Goal: Communication & Community: Answer question/provide support

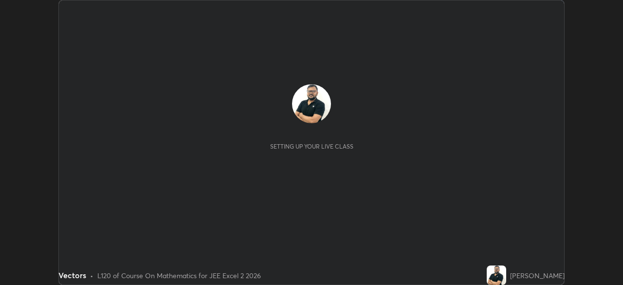
scroll to position [285, 623]
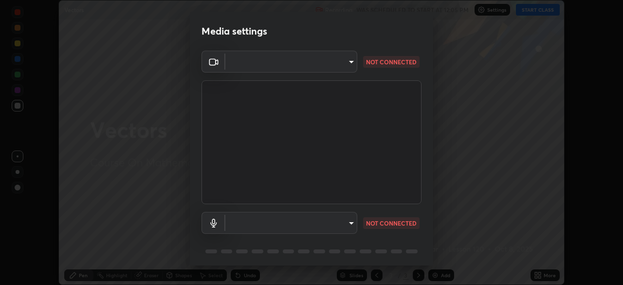
type input "39caa65dc23426385aa383ad0d0a4b68c28ae26f4a71cd21c25f84911154f6e3"
type input "default"
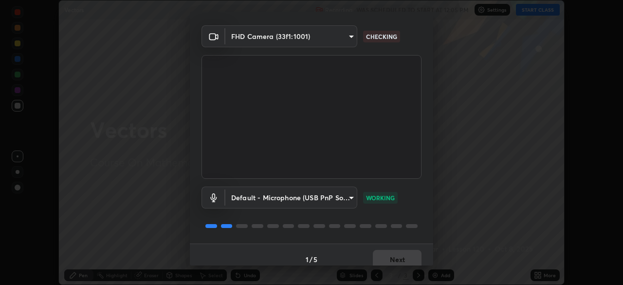
scroll to position [35, 0]
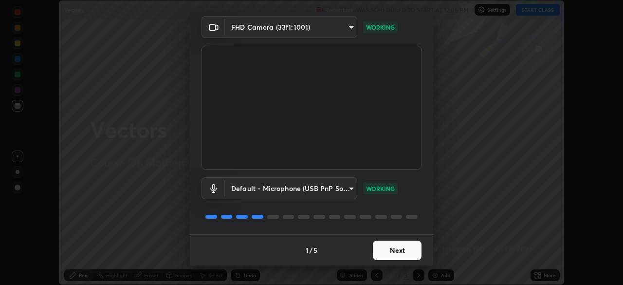
click at [391, 251] on button "Next" at bounding box center [397, 250] width 49 height 19
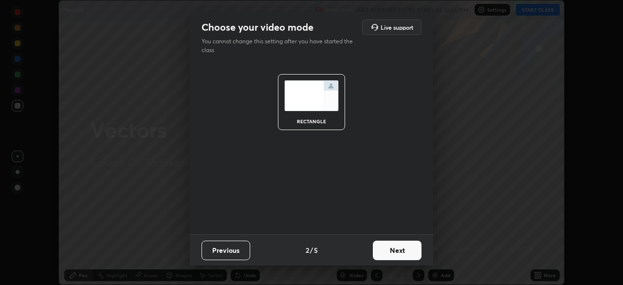
scroll to position [0, 0]
click at [403, 252] on button "Next" at bounding box center [397, 250] width 49 height 19
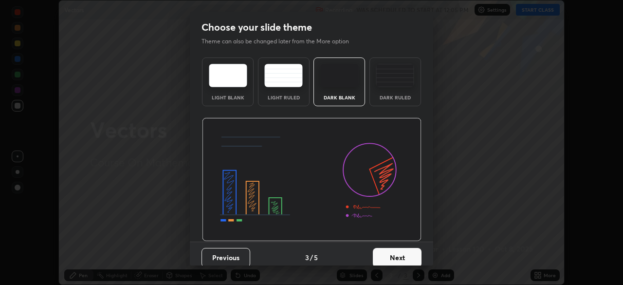
click at [403, 252] on button "Next" at bounding box center [397, 257] width 49 height 19
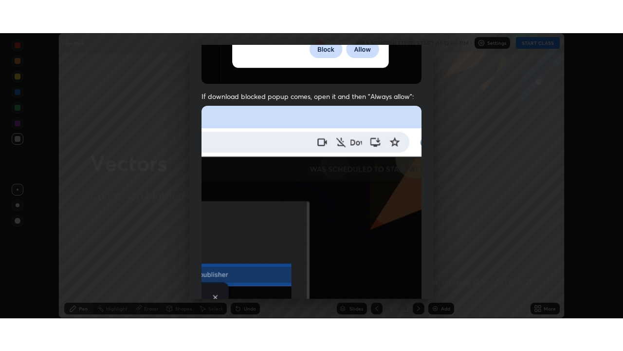
scroll to position [233, 0]
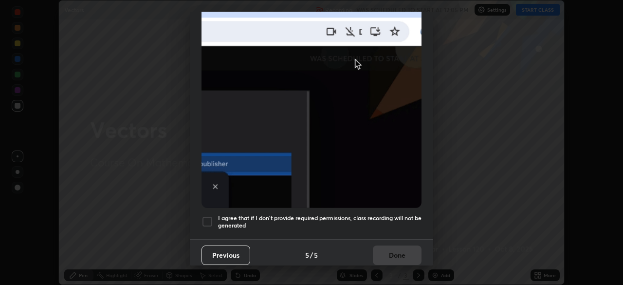
click at [209, 218] on div at bounding box center [208, 222] width 12 height 12
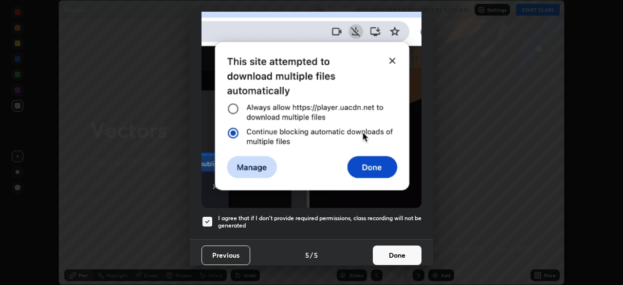
click at [393, 251] on button "Done" at bounding box center [397, 254] width 49 height 19
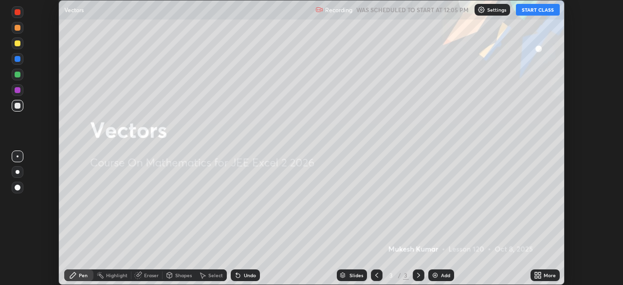
click at [537, 9] on button "START CLASS" at bounding box center [538, 10] width 44 height 12
click at [545, 275] on div "More" at bounding box center [550, 275] width 12 height 5
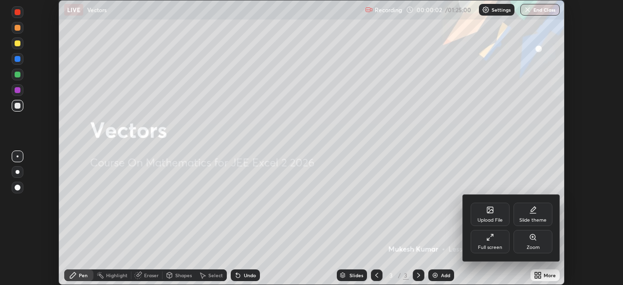
click at [489, 242] on div "Full screen" at bounding box center [490, 241] width 39 height 23
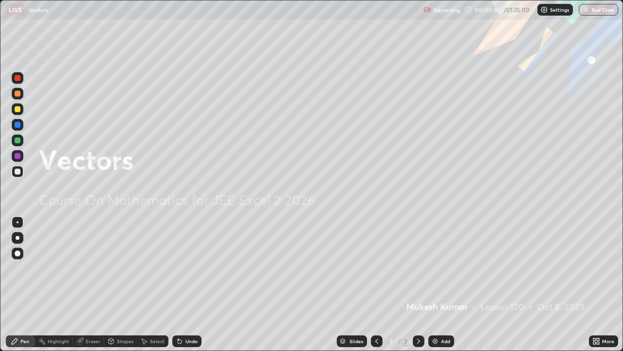
scroll to position [351, 623]
click at [439, 284] on div "Add" at bounding box center [441, 341] width 26 height 12
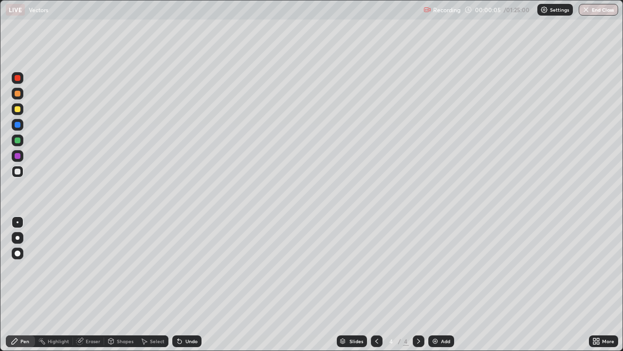
click at [374, 284] on icon at bounding box center [377, 341] width 8 height 8
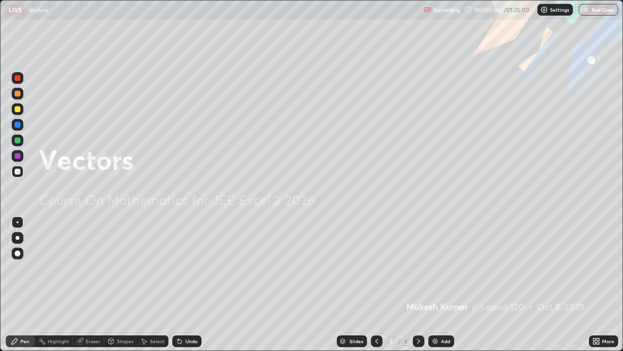
click at [376, 284] on icon at bounding box center [377, 341] width 8 height 8
click at [418, 284] on icon at bounding box center [419, 341] width 8 height 8
click at [416, 284] on icon at bounding box center [419, 341] width 8 height 8
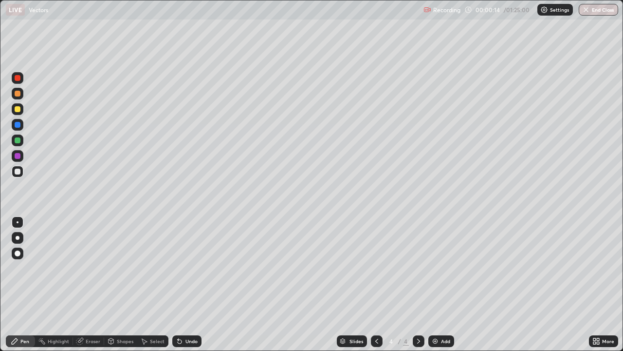
click at [17, 92] on div at bounding box center [18, 94] width 6 height 6
click at [20, 76] on div at bounding box center [18, 78] width 6 height 6
click at [18, 139] on div at bounding box center [18, 140] width 6 height 6
click at [19, 108] on div at bounding box center [18, 109] width 6 height 6
click at [18, 172] on div at bounding box center [18, 171] width 6 height 6
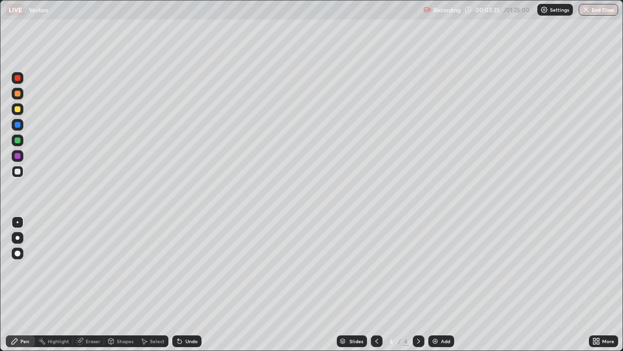
click at [21, 111] on div at bounding box center [18, 109] width 12 height 12
click at [439, 284] on div "Add" at bounding box center [441, 341] width 26 height 12
click at [21, 169] on div at bounding box center [18, 172] width 12 height 12
click at [187, 284] on div "Undo" at bounding box center [191, 340] width 12 height 5
click at [190, 284] on div "Undo" at bounding box center [191, 340] width 12 height 5
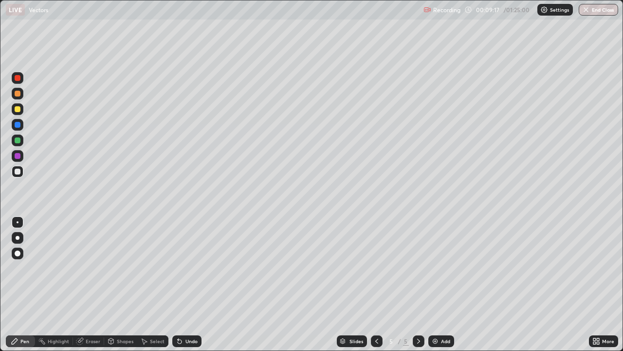
click at [18, 143] on div at bounding box center [18, 140] width 6 height 6
click at [189, 284] on div "Undo" at bounding box center [191, 340] width 12 height 5
click at [441, 284] on div "Add" at bounding box center [441, 341] width 26 height 12
click at [17, 168] on div at bounding box center [18, 171] width 6 height 6
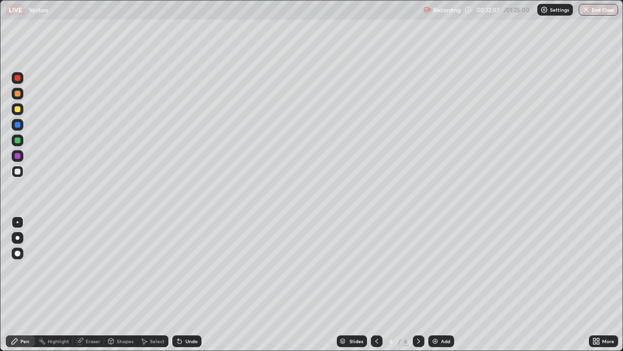
click at [375, 284] on icon at bounding box center [377, 341] width 8 height 8
click at [419, 284] on icon at bounding box center [419, 341] width 8 height 8
click at [19, 140] on div at bounding box center [18, 140] width 6 height 6
click at [376, 284] on icon at bounding box center [377, 341] width 8 height 8
click at [418, 284] on icon at bounding box center [419, 341] width 8 height 8
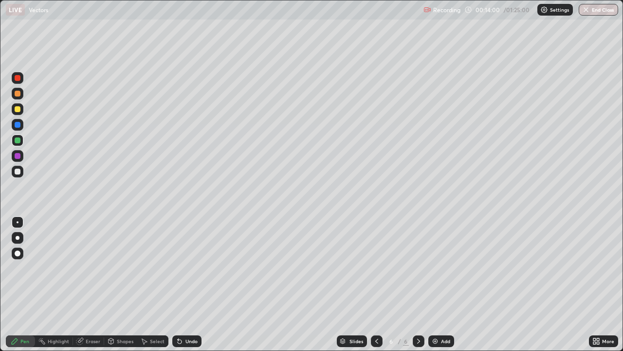
click at [19, 171] on div at bounding box center [18, 171] width 6 height 6
click at [188, 284] on div "Undo" at bounding box center [191, 340] width 12 height 5
click at [92, 284] on div "Eraser" at bounding box center [93, 340] width 15 height 5
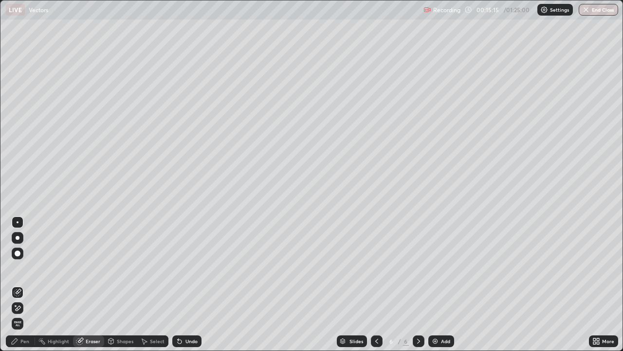
click at [29, 284] on div "Pen" at bounding box center [20, 341] width 29 height 12
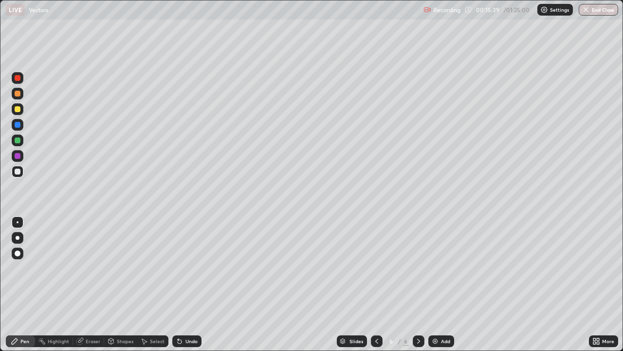
click at [190, 284] on div "Undo" at bounding box center [191, 340] width 12 height 5
click at [185, 284] on div "Undo" at bounding box center [191, 340] width 12 height 5
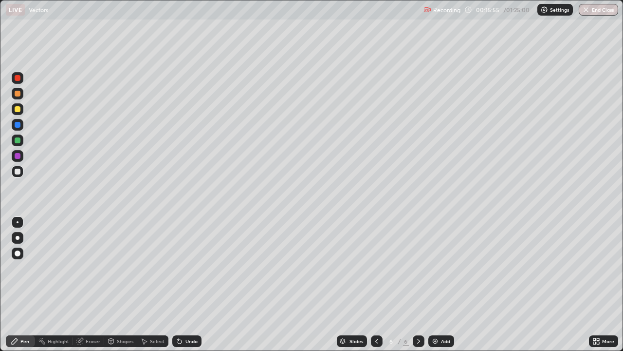
click at [188, 284] on div "Undo" at bounding box center [191, 340] width 12 height 5
click at [21, 141] on div at bounding box center [18, 140] width 12 height 12
click at [419, 284] on icon at bounding box center [419, 341] width 8 height 8
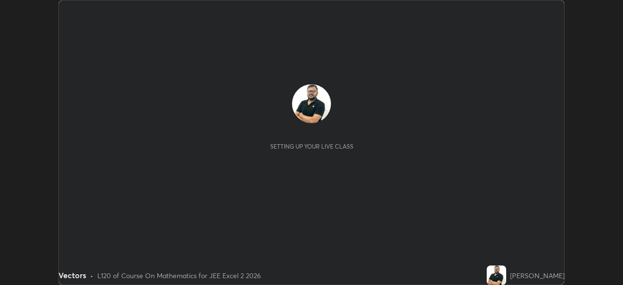
scroll to position [285, 623]
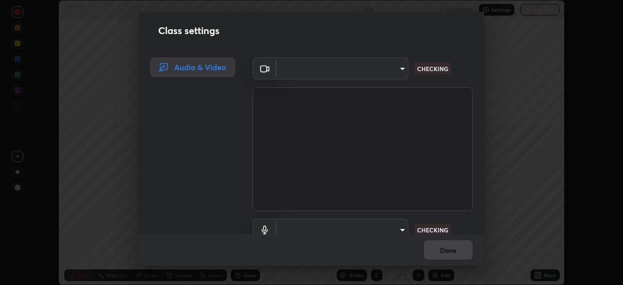
type input "39caa65dc23426385aa383ad0d0a4b68c28ae26f4a71cd21c25f84911154f6e3"
type input "default"
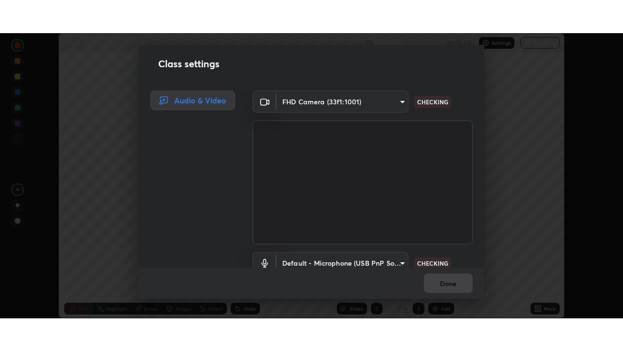
scroll to position [44, 0]
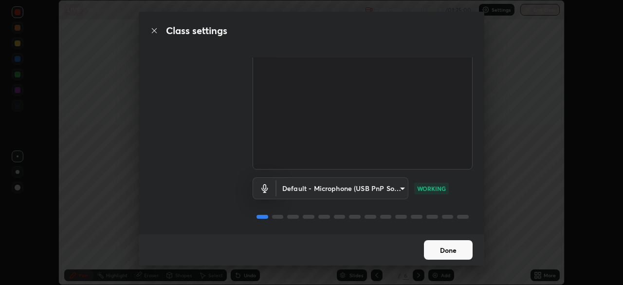
click at [450, 250] on button "Done" at bounding box center [448, 249] width 49 height 19
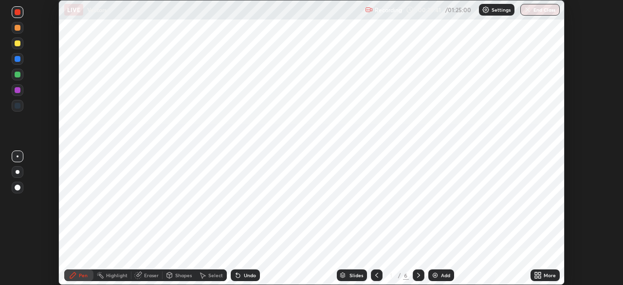
click at [417, 275] on icon at bounding box center [419, 275] width 8 height 8
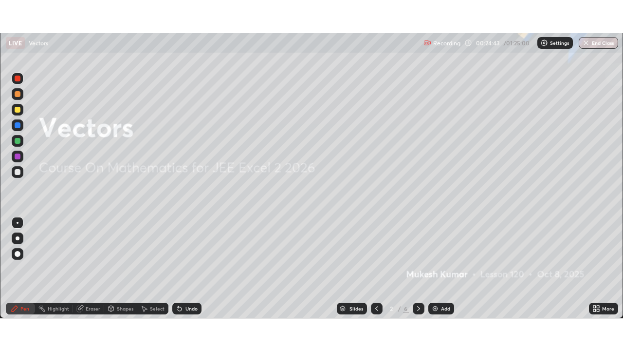
scroll to position [351, 623]
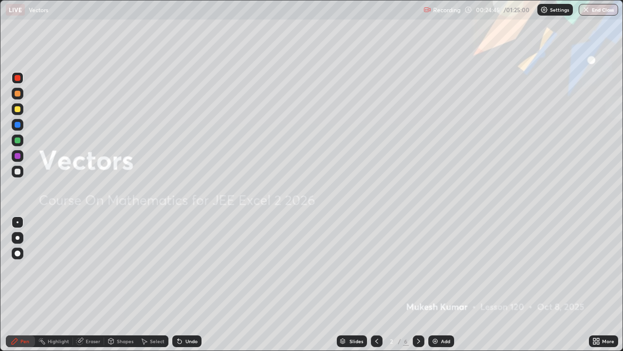
click at [419, 284] on icon at bounding box center [419, 341] width 8 height 8
click at [376, 284] on icon at bounding box center [377, 341] width 8 height 8
click at [417, 284] on icon at bounding box center [418, 340] width 3 height 5
click at [420, 284] on icon at bounding box center [419, 341] width 8 height 8
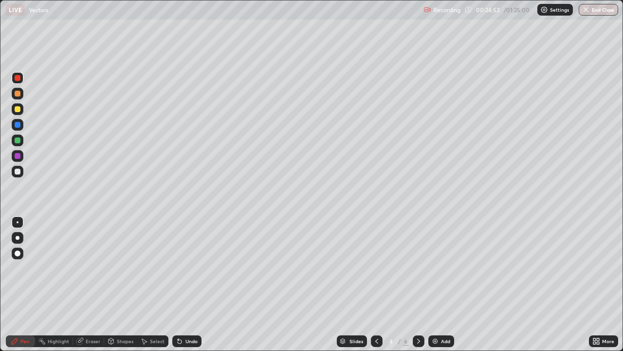
click at [420, 284] on div at bounding box center [419, 340] width 12 height 19
click at [418, 284] on icon at bounding box center [419, 341] width 8 height 8
click at [187, 284] on div "Undo" at bounding box center [191, 340] width 12 height 5
click at [192, 284] on div "Undo" at bounding box center [191, 340] width 12 height 5
click at [20, 104] on div at bounding box center [18, 109] width 12 height 12
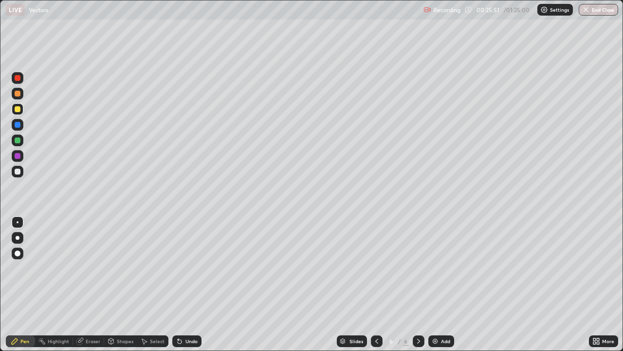
click at [185, 284] on div "Undo" at bounding box center [191, 340] width 12 height 5
click at [18, 171] on div at bounding box center [18, 171] width 6 height 6
click at [96, 284] on div "Eraser" at bounding box center [93, 340] width 15 height 5
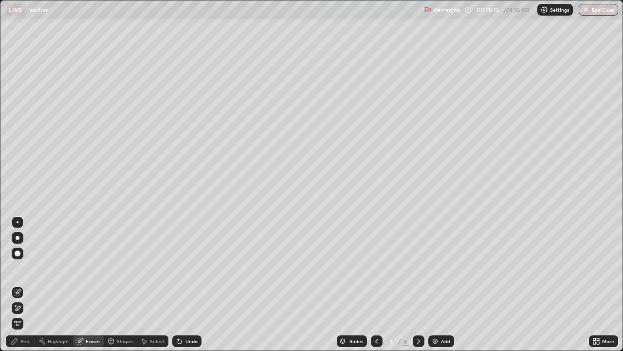
click at [24, 284] on div "Erase all" at bounding box center [18, 323] width 16 height 16
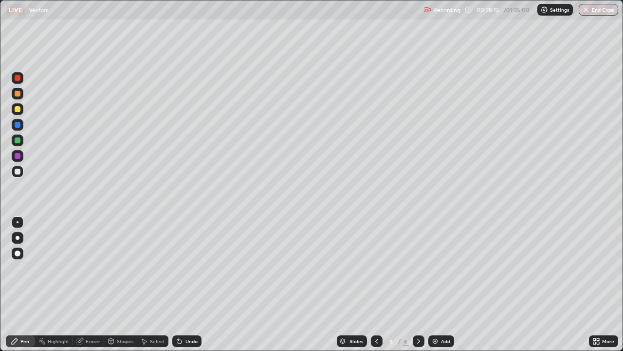
click at [25, 284] on div "Pen" at bounding box center [20, 340] width 29 height 19
click at [16, 284] on div "Pen" at bounding box center [20, 341] width 29 height 12
click at [17, 284] on icon at bounding box center [15, 341] width 8 height 8
click at [21, 284] on div "Pen" at bounding box center [20, 341] width 29 height 12
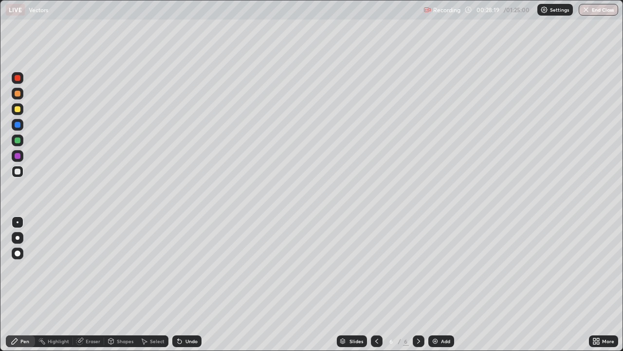
click at [20, 284] on div "Pen" at bounding box center [20, 341] width 29 height 12
click at [376, 284] on icon at bounding box center [376, 340] width 3 height 5
click at [418, 284] on icon at bounding box center [419, 341] width 8 height 8
click at [417, 284] on icon at bounding box center [419, 341] width 8 height 8
click at [418, 284] on icon at bounding box center [419, 341] width 8 height 8
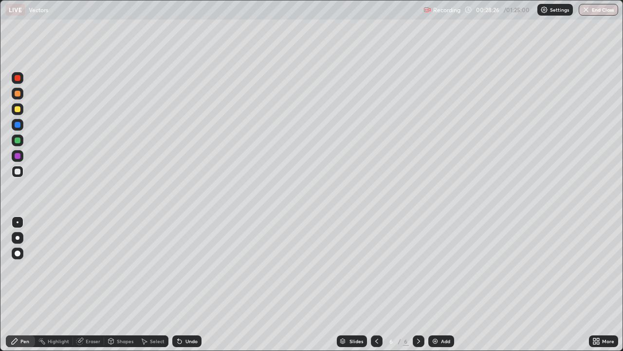
click at [376, 284] on icon at bounding box center [377, 341] width 8 height 8
click at [417, 284] on icon at bounding box center [419, 341] width 8 height 8
click at [375, 284] on icon at bounding box center [377, 341] width 8 height 8
click at [418, 284] on div at bounding box center [419, 341] width 12 height 12
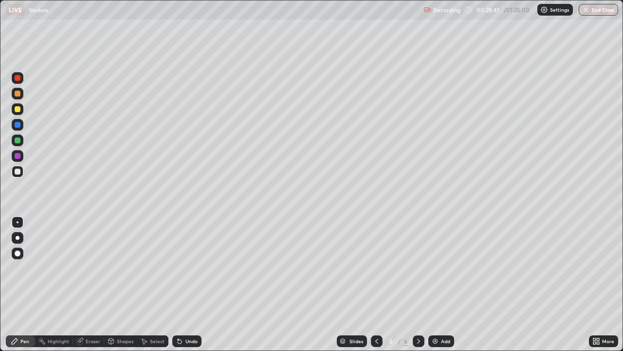
click at [416, 284] on icon at bounding box center [419, 341] width 8 height 8
click at [185, 284] on div "Undo" at bounding box center [191, 340] width 12 height 5
click at [184, 284] on div "Undo" at bounding box center [186, 341] width 29 height 12
click at [375, 284] on icon at bounding box center [377, 341] width 8 height 8
click at [187, 284] on div "Undo" at bounding box center [191, 340] width 12 height 5
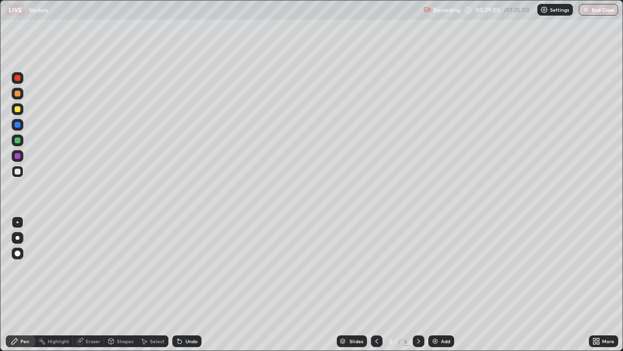
click at [191, 284] on div "Undo" at bounding box center [191, 340] width 12 height 5
click at [189, 284] on div "Undo" at bounding box center [191, 340] width 12 height 5
click at [419, 284] on icon at bounding box center [419, 341] width 8 height 8
click at [381, 284] on div at bounding box center [377, 341] width 12 height 12
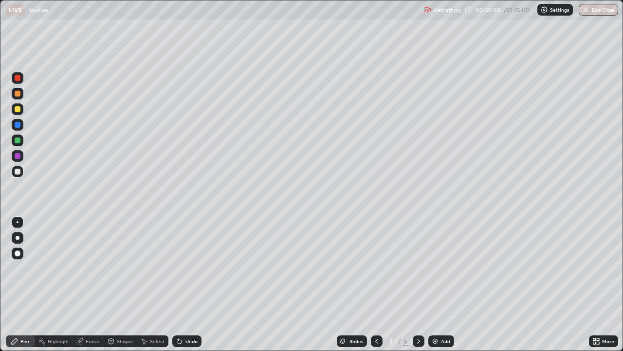
click at [417, 284] on icon at bounding box center [418, 340] width 3 height 5
click at [19, 93] on div at bounding box center [18, 94] width 6 height 6
click at [19, 172] on div at bounding box center [18, 171] width 6 height 6
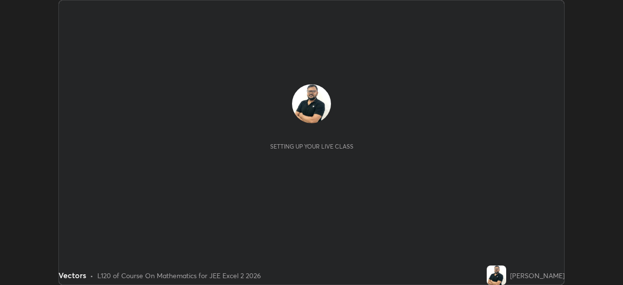
scroll to position [285, 623]
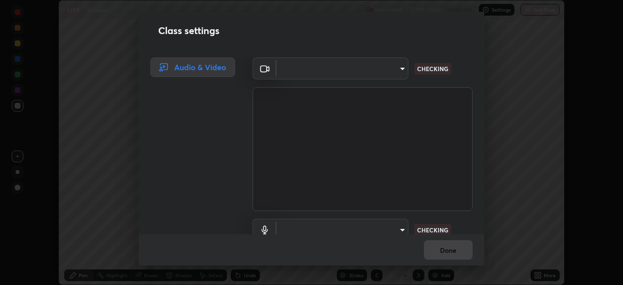
type input "39caa65dc23426385aa383ad0d0a4b68c28ae26f4a71cd21c25f84911154f6e3"
type input "default"
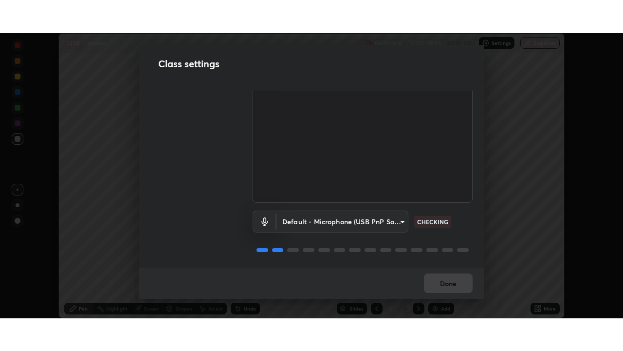
scroll to position [44, 0]
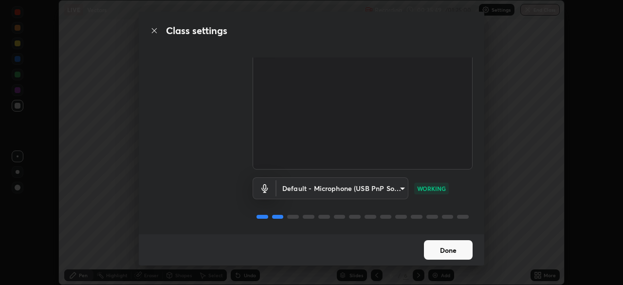
click at [450, 251] on button "Done" at bounding box center [448, 249] width 49 height 19
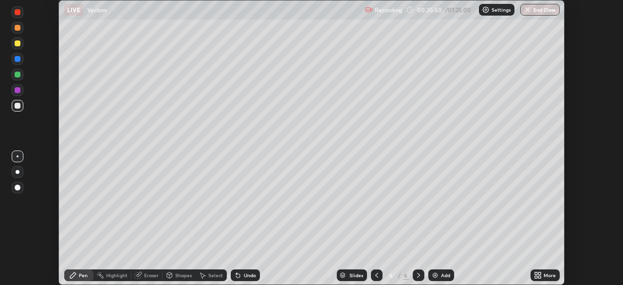
click at [552, 275] on div "More" at bounding box center [550, 275] width 12 height 5
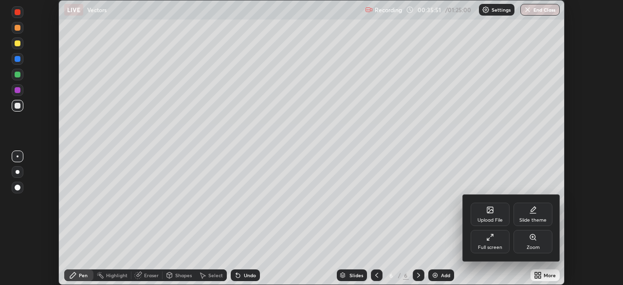
click at [487, 247] on div "Full screen" at bounding box center [490, 247] width 24 height 5
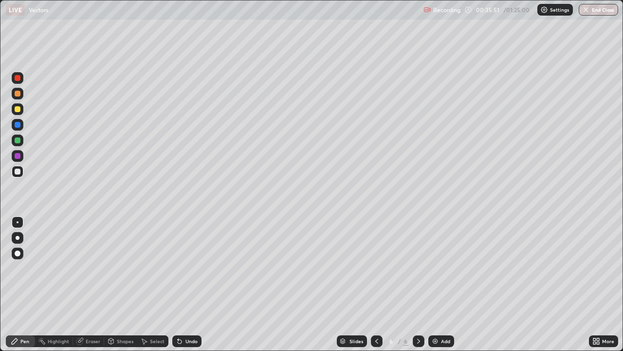
scroll to position [351, 623]
click at [19, 140] on div at bounding box center [18, 140] width 6 height 6
click at [418, 284] on icon at bounding box center [418, 340] width 3 height 5
click at [441, 284] on div "Add" at bounding box center [445, 340] width 9 height 5
click at [17, 77] on div at bounding box center [18, 78] width 6 height 6
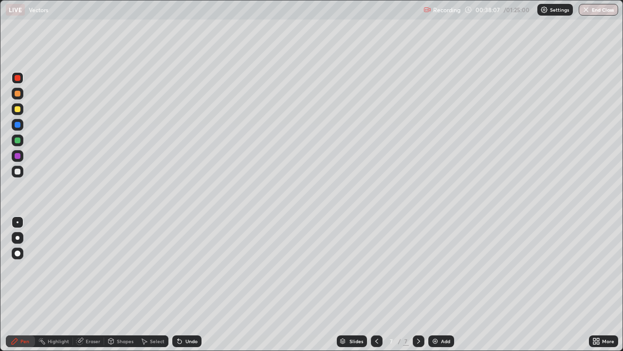
click at [18, 111] on div at bounding box center [18, 109] width 6 height 6
click at [20, 171] on div at bounding box center [18, 171] width 6 height 6
click at [439, 284] on div "Add" at bounding box center [441, 341] width 26 height 12
click at [376, 284] on icon at bounding box center [377, 341] width 8 height 8
click at [418, 284] on icon at bounding box center [419, 341] width 8 height 8
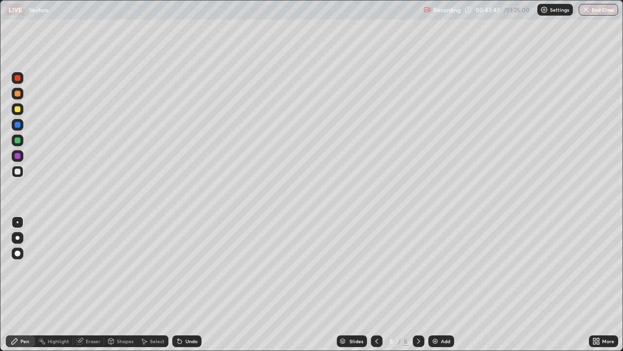
click at [19, 77] on div at bounding box center [18, 78] width 6 height 6
click at [19, 172] on div at bounding box center [18, 171] width 6 height 6
click at [191, 284] on div "Undo" at bounding box center [191, 340] width 12 height 5
click at [188, 284] on div "Undo" at bounding box center [191, 340] width 12 height 5
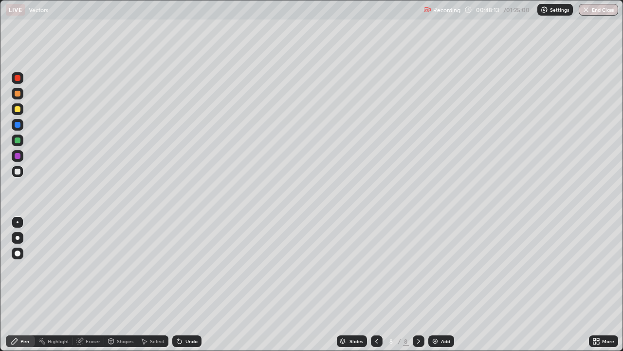
click at [188, 284] on div "Undo" at bounding box center [191, 340] width 12 height 5
click at [190, 284] on div "Undo" at bounding box center [191, 340] width 12 height 5
click at [189, 284] on div "Undo" at bounding box center [186, 341] width 29 height 12
click at [378, 284] on icon at bounding box center [377, 341] width 8 height 8
click at [417, 284] on icon at bounding box center [419, 341] width 8 height 8
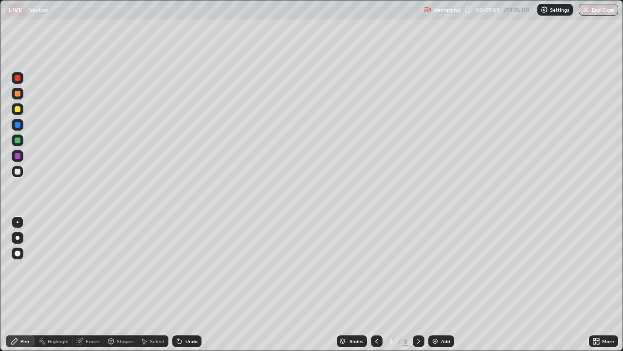
click at [17, 173] on div at bounding box center [18, 171] width 6 height 6
click at [19, 141] on div at bounding box center [18, 140] width 6 height 6
click at [418, 284] on div at bounding box center [419, 341] width 12 height 12
click at [443, 284] on div "Add" at bounding box center [445, 340] width 9 height 5
click at [18, 110] on div at bounding box center [18, 109] width 6 height 6
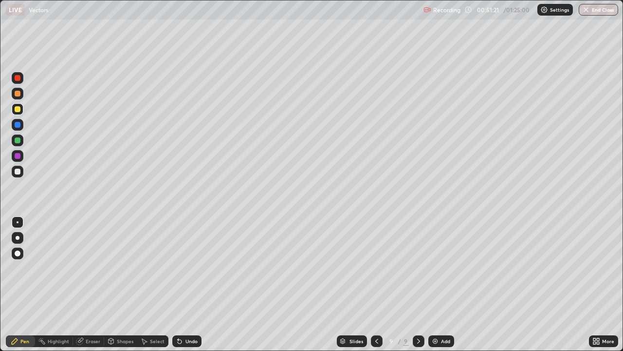
click at [18, 173] on div at bounding box center [18, 171] width 6 height 6
click at [128, 284] on div "Shapes" at bounding box center [125, 340] width 17 height 5
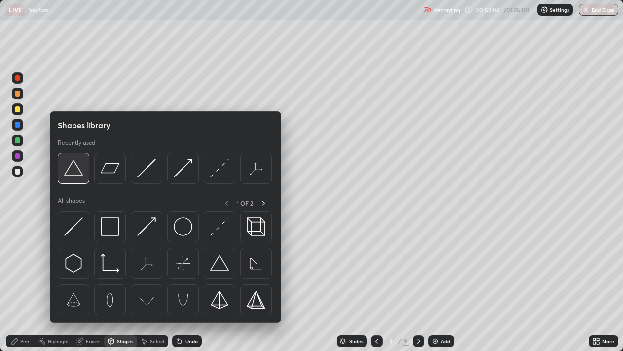
click at [74, 171] on img at bounding box center [73, 168] width 19 height 19
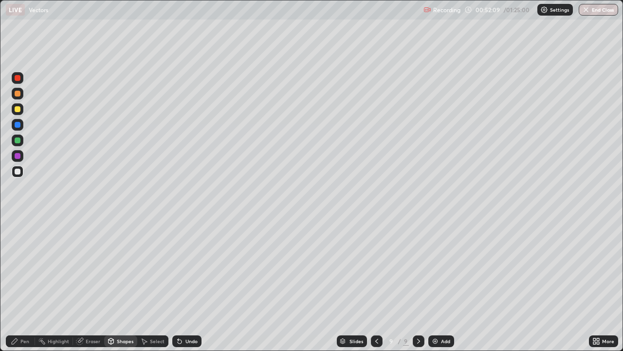
click at [27, 284] on div "Pen" at bounding box center [24, 340] width 9 height 5
click at [18, 139] on div at bounding box center [18, 140] width 6 height 6
click at [186, 284] on div "Undo" at bounding box center [191, 340] width 12 height 5
click at [188, 284] on div "Undo" at bounding box center [191, 340] width 12 height 5
click at [19, 170] on div at bounding box center [18, 171] width 6 height 6
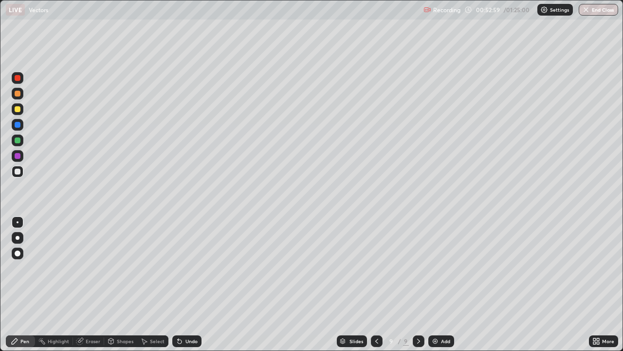
click at [18, 140] on div at bounding box center [18, 140] width 6 height 6
click at [18, 171] on div at bounding box center [18, 171] width 6 height 6
click at [440, 284] on div "Add" at bounding box center [441, 341] width 26 height 12
click at [121, 284] on div "Shapes" at bounding box center [125, 340] width 17 height 5
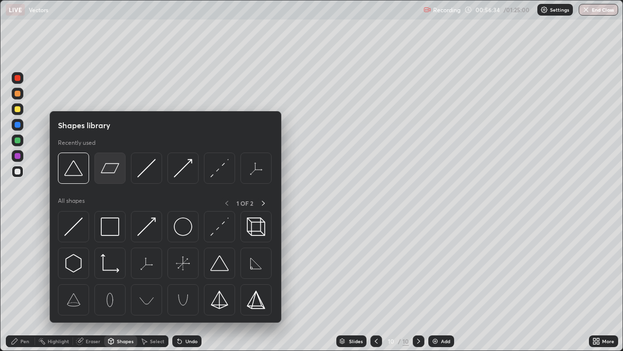
click at [110, 171] on img at bounding box center [110, 168] width 19 height 19
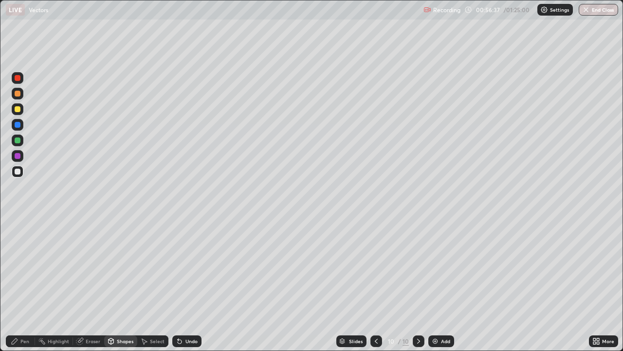
click at [25, 284] on div "Pen" at bounding box center [24, 340] width 9 height 5
click at [18, 110] on div at bounding box center [18, 109] width 6 height 6
click at [19, 170] on div at bounding box center [18, 171] width 6 height 6
click at [193, 284] on div "Undo" at bounding box center [191, 340] width 12 height 5
click at [190, 284] on div "Undo" at bounding box center [191, 340] width 12 height 5
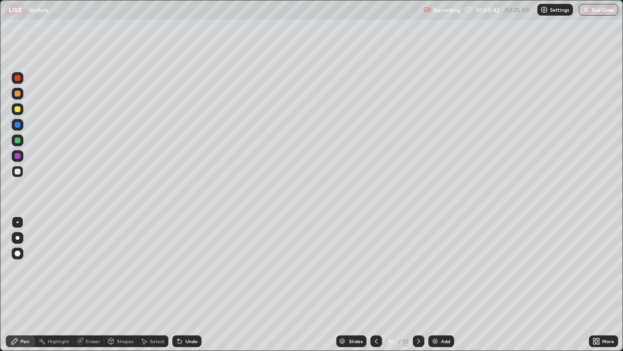
click at [418, 284] on icon at bounding box center [419, 341] width 8 height 8
click at [448, 284] on div "Add" at bounding box center [445, 340] width 9 height 5
click at [19, 78] on div at bounding box center [18, 78] width 6 height 6
click at [18, 171] on div at bounding box center [18, 171] width 6 height 6
click at [15, 111] on div at bounding box center [18, 109] width 6 height 6
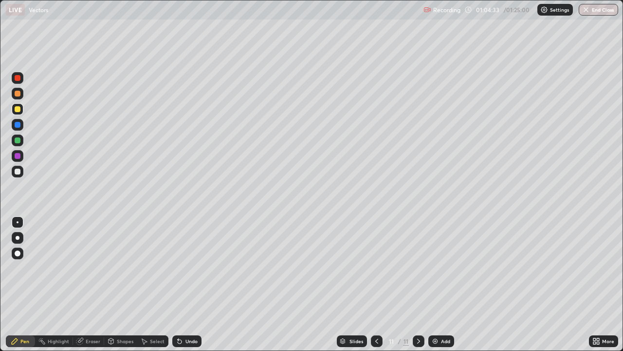
click at [192, 284] on div "Undo" at bounding box center [191, 340] width 12 height 5
click at [194, 284] on div "Undo" at bounding box center [191, 340] width 12 height 5
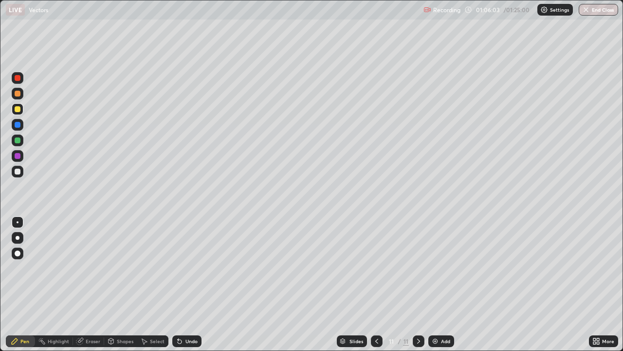
click at [18, 172] on div at bounding box center [18, 171] width 6 height 6
click at [19, 139] on div at bounding box center [18, 140] width 6 height 6
click at [417, 284] on icon at bounding box center [419, 341] width 8 height 8
click at [123, 284] on div "Shapes" at bounding box center [125, 340] width 17 height 5
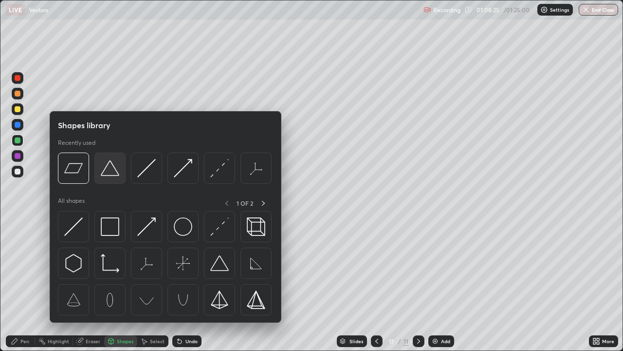
click at [111, 171] on img at bounding box center [110, 168] width 19 height 19
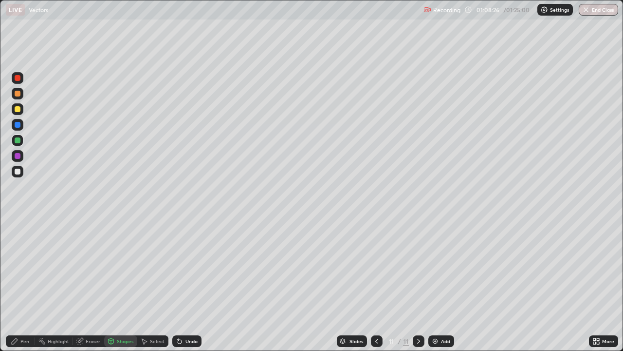
click at [418, 284] on icon at bounding box center [419, 341] width 8 height 8
click at [439, 284] on div "Add" at bounding box center [441, 341] width 26 height 12
click at [20, 171] on div at bounding box center [18, 171] width 6 height 6
click at [25, 284] on div "Pen" at bounding box center [24, 340] width 9 height 5
click at [375, 284] on icon at bounding box center [377, 341] width 8 height 8
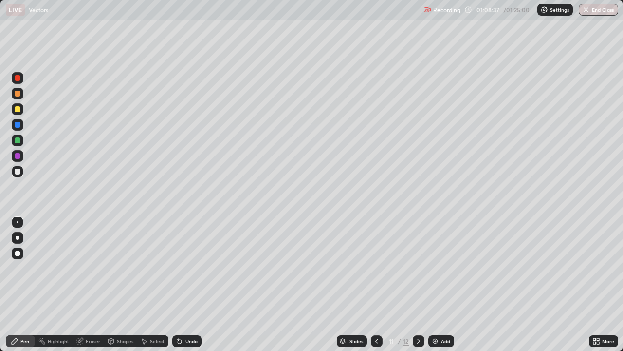
click at [413, 284] on div at bounding box center [419, 340] width 12 height 19
click at [373, 284] on icon at bounding box center [377, 341] width 8 height 8
click at [417, 284] on icon at bounding box center [419, 341] width 8 height 8
click at [374, 284] on icon at bounding box center [377, 341] width 8 height 8
click at [418, 284] on icon at bounding box center [419, 341] width 8 height 8
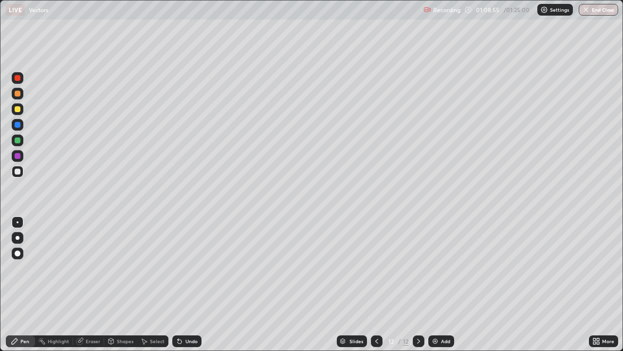
click at [375, 284] on icon at bounding box center [376, 340] width 3 height 5
click at [420, 284] on icon at bounding box center [419, 341] width 8 height 8
click at [16, 140] on div at bounding box center [18, 140] width 6 height 6
click at [20, 172] on div at bounding box center [18, 171] width 6 height 6
click at [190, 284] on div "Undo" at bounding box center [191, 340] width 12 height 5
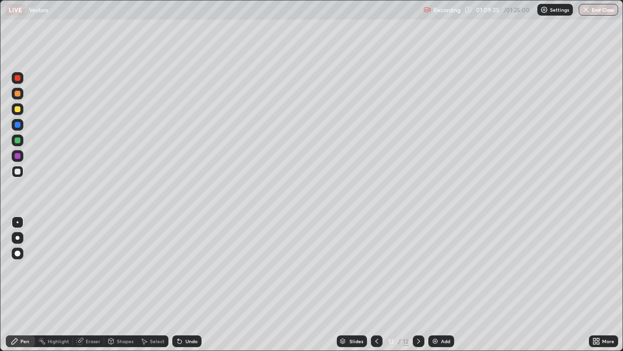
click at [188, 284] on div "Undo" at bounding box center [191, 340] width 12 height 5
click at [186, 284] on div "Undo" at bounding box center [186, 341] width 29 height 12
click at [185, 284] on div "Undo" at bounding box center [186, 341] width 29 height 12
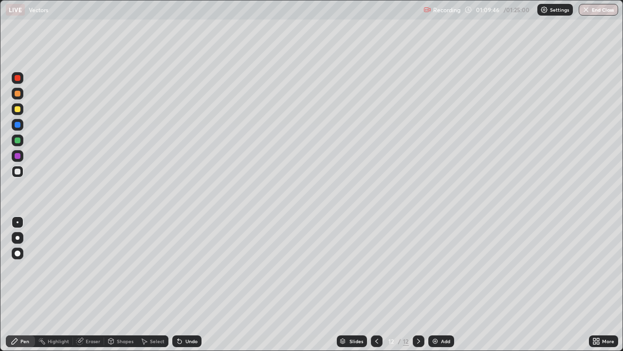
click at [182, 284] on div "Undo" at bounding box center [186, 341] width 29 height 12
click at [183, 284] on div "Undo" at bounding box center [186, 341] width 29 height 12
click at [182, 284] on div "Undo" at bounding box center [186, 341] width 29 height 12
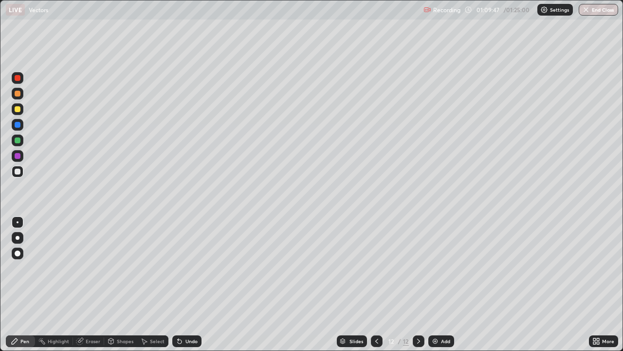
click at [182, 284] on div "Undo" at bounding box center [186, 341] width 29 height 12
click at [181, 284] on icon at bounding box center [180, 341] width 8 height 8
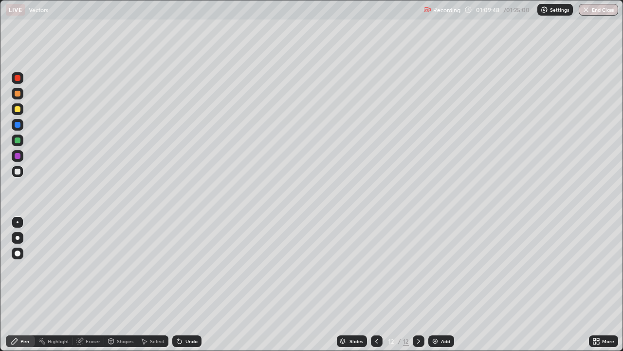
click at [181, 284] on icon at bounding box center [180, 341] width 8 height 8
click at [181, 284] on div "Undo" at bounding box center [186, 341] width 29 height 12
click at [178, 284] on icon at bounding box center [180, 341] width 4 height 4
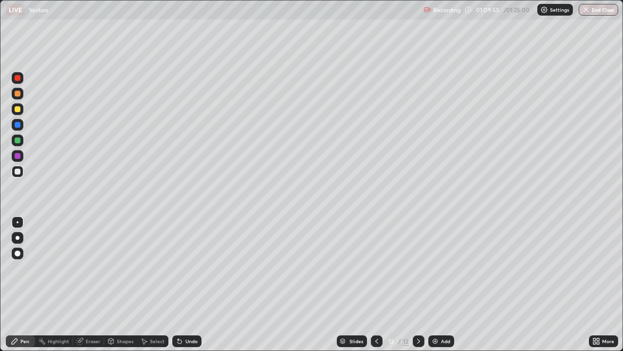
click at [186, 284] on div "Undo" at bounding box center [191, 340] width 12 height 5
click at [188, 284] on div "Undo" at bounding box center [186, 341] width 29 height 12
click at [189, 284] on div "Undo" at bounding box center [186, 341] width 29 height 12
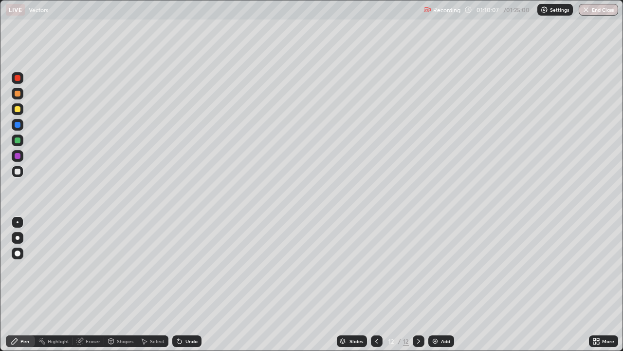
click at [372, 284] on div at bounding box center [377, 341] width 12 height 12
click at [375, 284] on icon at bounding box center [377, 341] width 8 height 8
click at [418, 284] on icon at bounding box center [419, 341] width 8 height 8
click at [419, 284] on icon at bounding box center [419, 341] width 8 height 8
click at [377, 284] on icon at bounding box center [377, 341] width 8 height 8
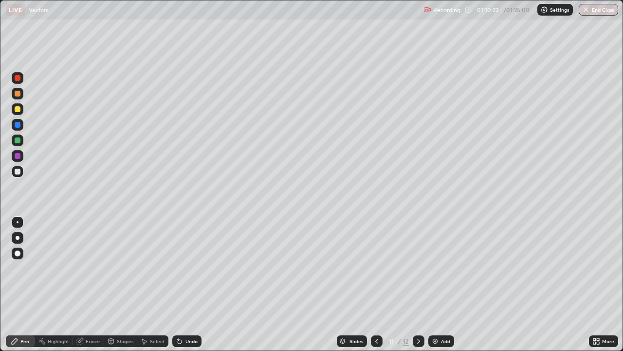
click at [417, 284] on icon at bounding box center [419, 341] width 8 height 8
click at [374, 284] on icon at bounding box center [377, 341] width 8 height 8
click at [418, 284] on icon at bounding box center [419, 341] width 8 height 8
click at [375, 284] on icon at bounding box center [377, 341] width 8 height 8
click at [418, 284] on icon at bounding box center [419, 341] width 8 height 8
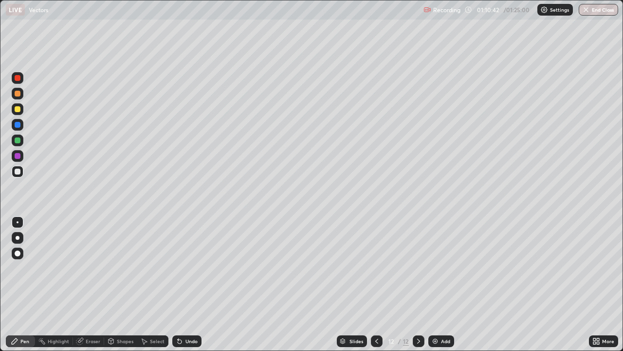
click at [375, 284] on icon at bounding box center [376, 340] width 3 height 5
click at [418, 284] on icon at bounding box center [418, 340] width 3 height 5
click at [377, 284] on icon at bounding box center [377, 341] width 8 height 8
click at [418, 284] on icon at bounding box center [419, 341] width 8 height 8
click at [375, 284] on icon at bounding box center [377, 341] width 8 height 8
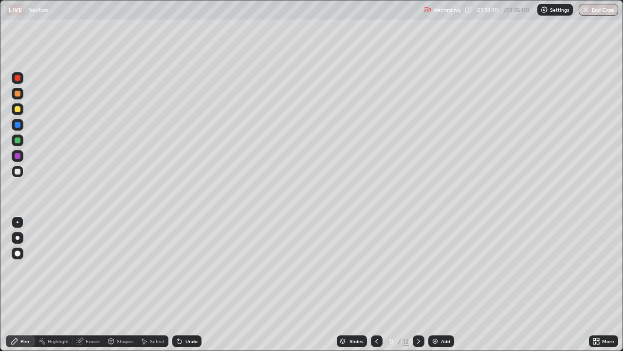
click at [419, 284] on icon at bounding box center [419, 341] width 8 height 8
click at [374, 284] on icon at bounding box center [377, 341] width 8 height 8
click at [416, 284] on icon at bounding box center [419, 341] width 8 height 8
click at [18, 143] on div at bounding box center [18, 140] width 6 height 6
click at [439, 284] on div "Add" at bounding box center [441, 341] width 26 height 12
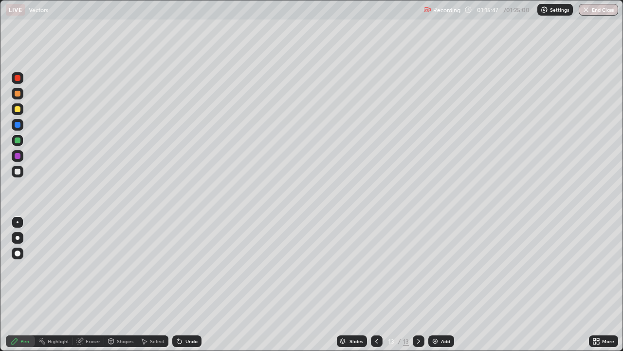
click at [187, 284] on div "Undo" at bounding box center [186, 341] width 29 height 12
click at [189, 284] on div "Undo" at bounding box center [191, 340] width 12 height 5
click at [376, 284] on icon at bounding box center [377, 341] width 8 height 8
click at [417, 284] on icon at bounding box center [419, 341] width 8 height 8
click at [376, 284] on icon at bounding box center [376, 340] width 3 height 5
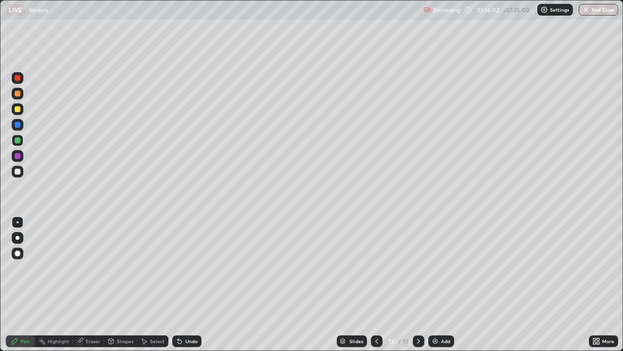
click at [416, 284] on icon at bounding box center [419, 341] width 8 height 8
click at [376, 284] on icon at bounding box center [377, 341] width 8 height 8
click at [418, 284] on icon at bounding box center [418, 340] width 3 height 5
click at [376, 284] on icon at bounding box center [377, 341] width 8 height 8
click at [417, 284] on icon at bounding box center [418, 340] width 3 height 5
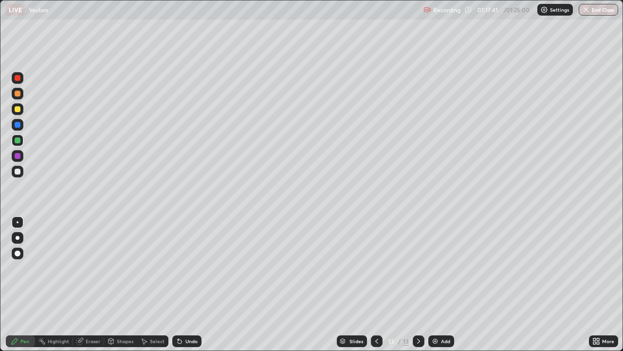
click at [376, 284] on icon at bounding box center [377, 341] width 8 height 8
click at [419, 284] on icon at bounding box center [419, 341] width 8 height 8
click at [376, 284] on icon at bounding box center [377, 341] width 8 height 8
click at [418, 284] on icon at bounding box center [419, 341] width 8 height 8
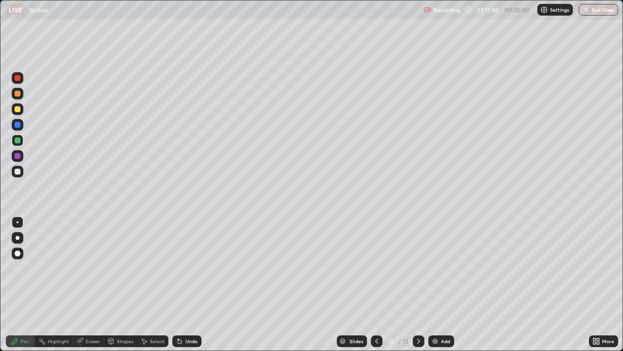
click at [419, 284] on icon at bounding box center [419, 341] width 8 height 8
click at [417, 284] on icon at bounding box center [419, 341] width 8 height 8
click at [374, 284] on icon at bounding box center [377, 341] width 8 height 8
click at [376, 284] on icon at bounding box center [377, 341] width 8 height 8
click at [420, 284] on icon at bounding box center [419, 341] width 8 height 8
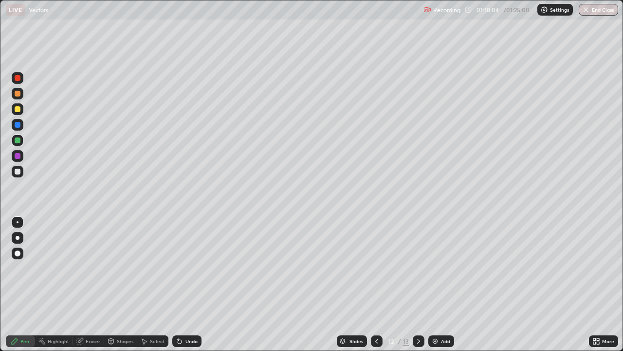
click at [418, 284] on icon at bounding box center [419, 341] width 8 height 8
click at [183, 284] on div "Undo" at bounding box center [186, 341] width 29 height 12
click at [186, 284] on div "Undo" at bounding box center [191, 340] width 12 height 5
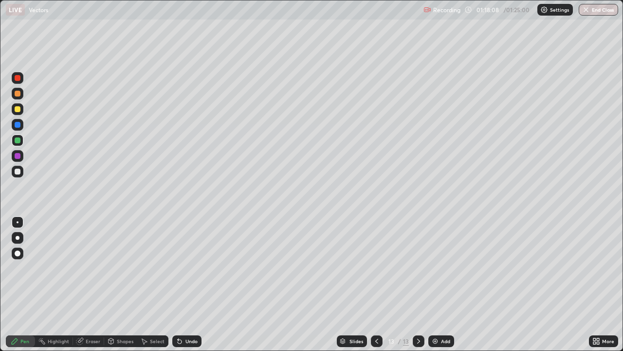
click at [190, 284] on div "Undo" at bounding box center [191, 340] width 12 height 5
click at [376, 284] on icon at bounding box center [377, 341] width 8 height 8
click at [418, 284] on icon at bounding box center [419, 341] width 8 height 8
click at [376, 284] on icon at bounding box center [376, 340] width 3 height 5
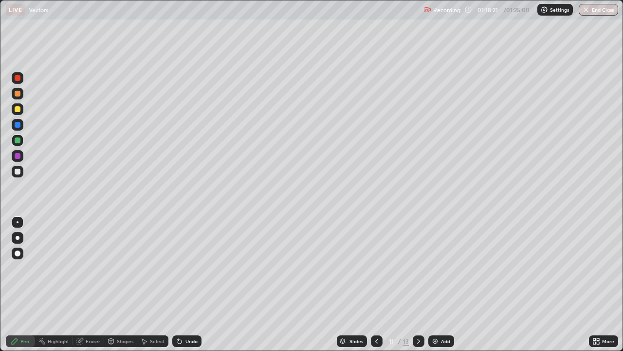
click at [419, 284] on icon at bounding box center [419, 341] width 8 height 8
click at [413, 284] on div at bounding box center [419, 341] width 12 height 12
click at [375, 284] on icon at bounding box center [377, 341] width 8 height 8
click at [418, 284] on icon at bounding box center [419, 341] width 8 height 8
click at [17, 170] on div at bounding box center [18, 171] width 6 height 6
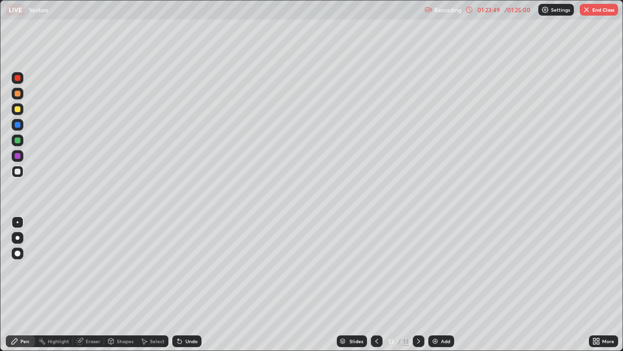
click at [441, 284] on div "Add" at bounding box center [445, 340] width 9 height 5
click at [18, 78] on div at bounding box center [18, 78] width 6 height 6
click at [592, 10] on button "End Class" at bounding box center [599, 10] width 38 height 12
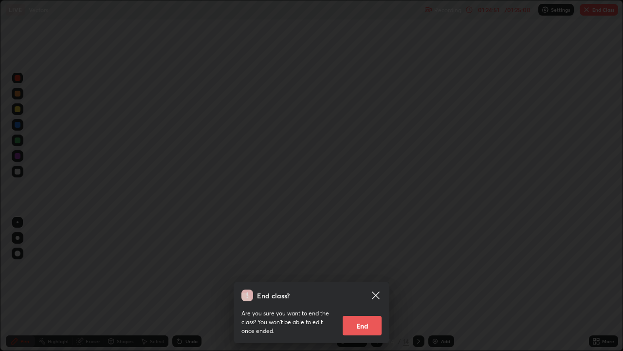
click at [366, 284] on button "End" at bounding box center [362, 324] width 39 height 19
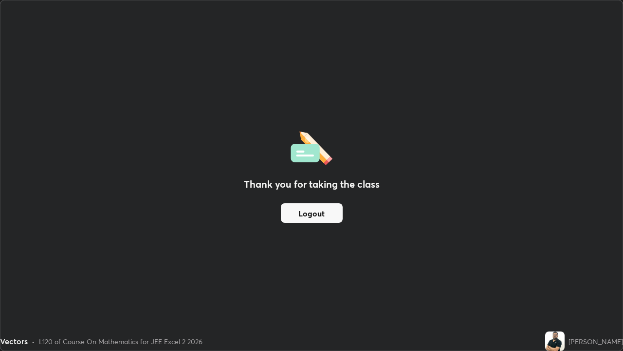
click at [324, 212] on button "Logout" at bounding box center [312, 212] width 62 height 19
